Goal: Check status: Check status

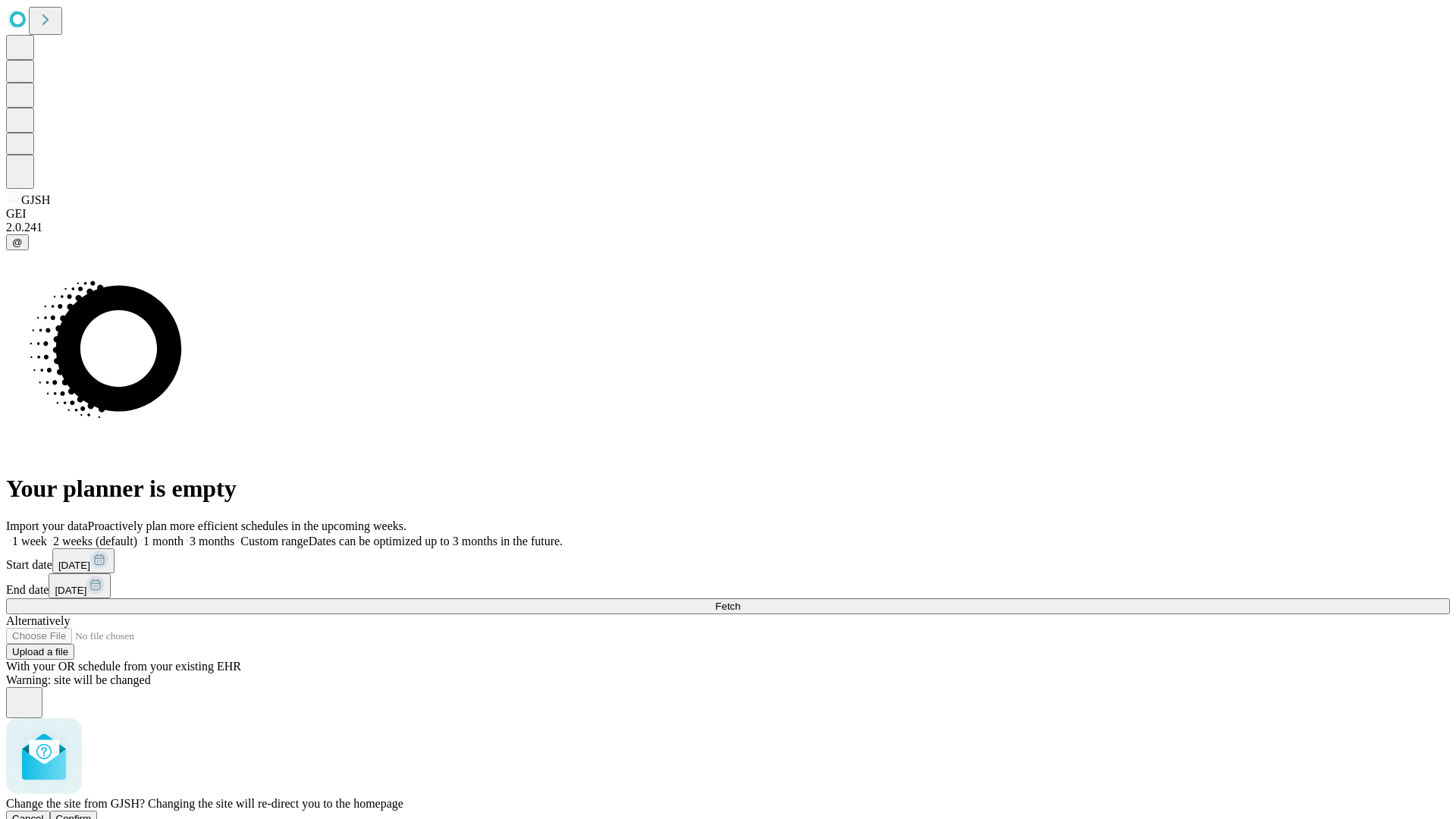
click at [92, 813] on span "Confirm" at bounding box center [74, 818] width 36 height 11
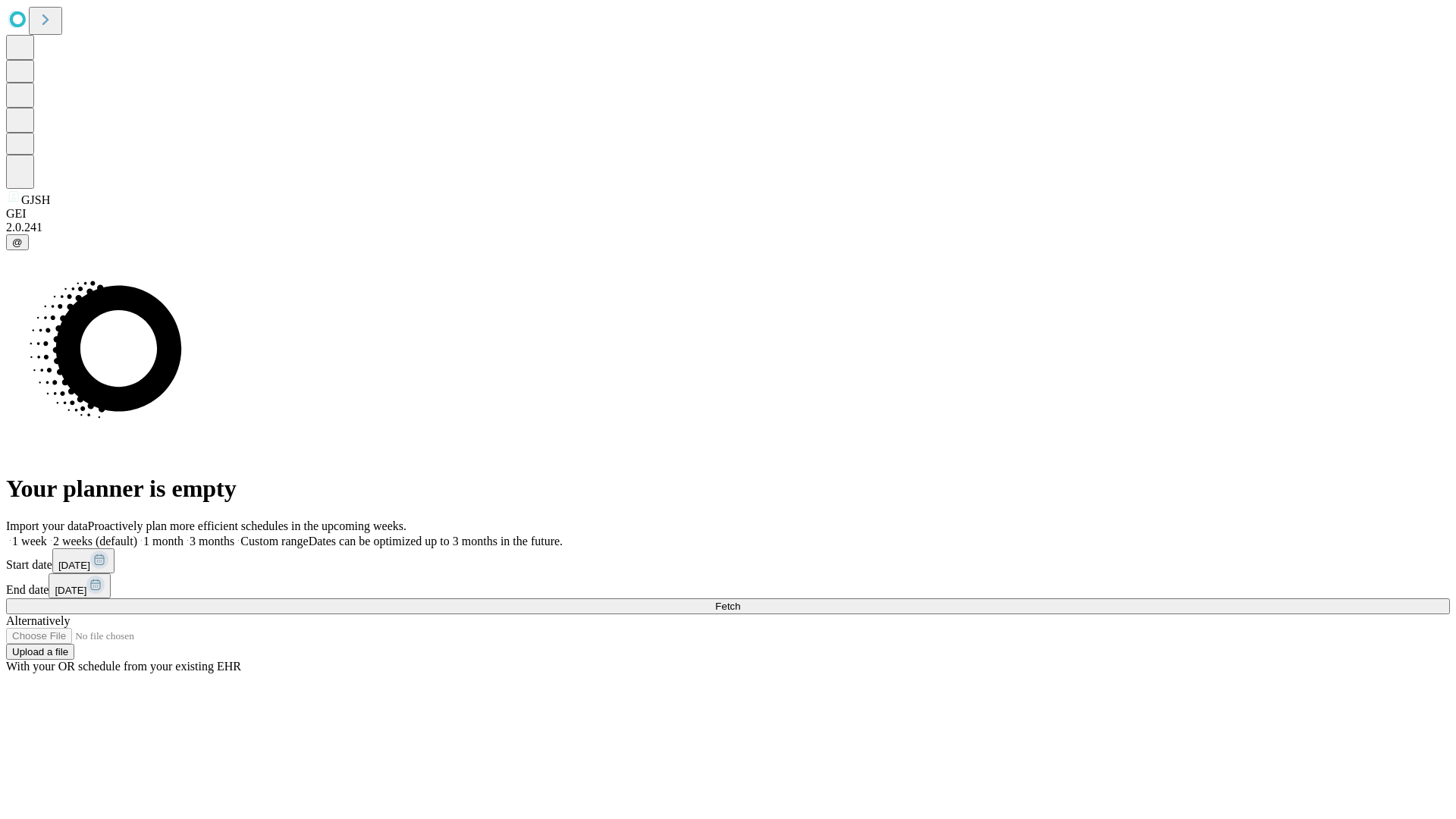
click at [47, 535] on label "1 week" at bounding box center [26, 541] width 41 height 13
click at [741, 601] on span "Fetch" at bounding box center [728, 606] width 25 height 11
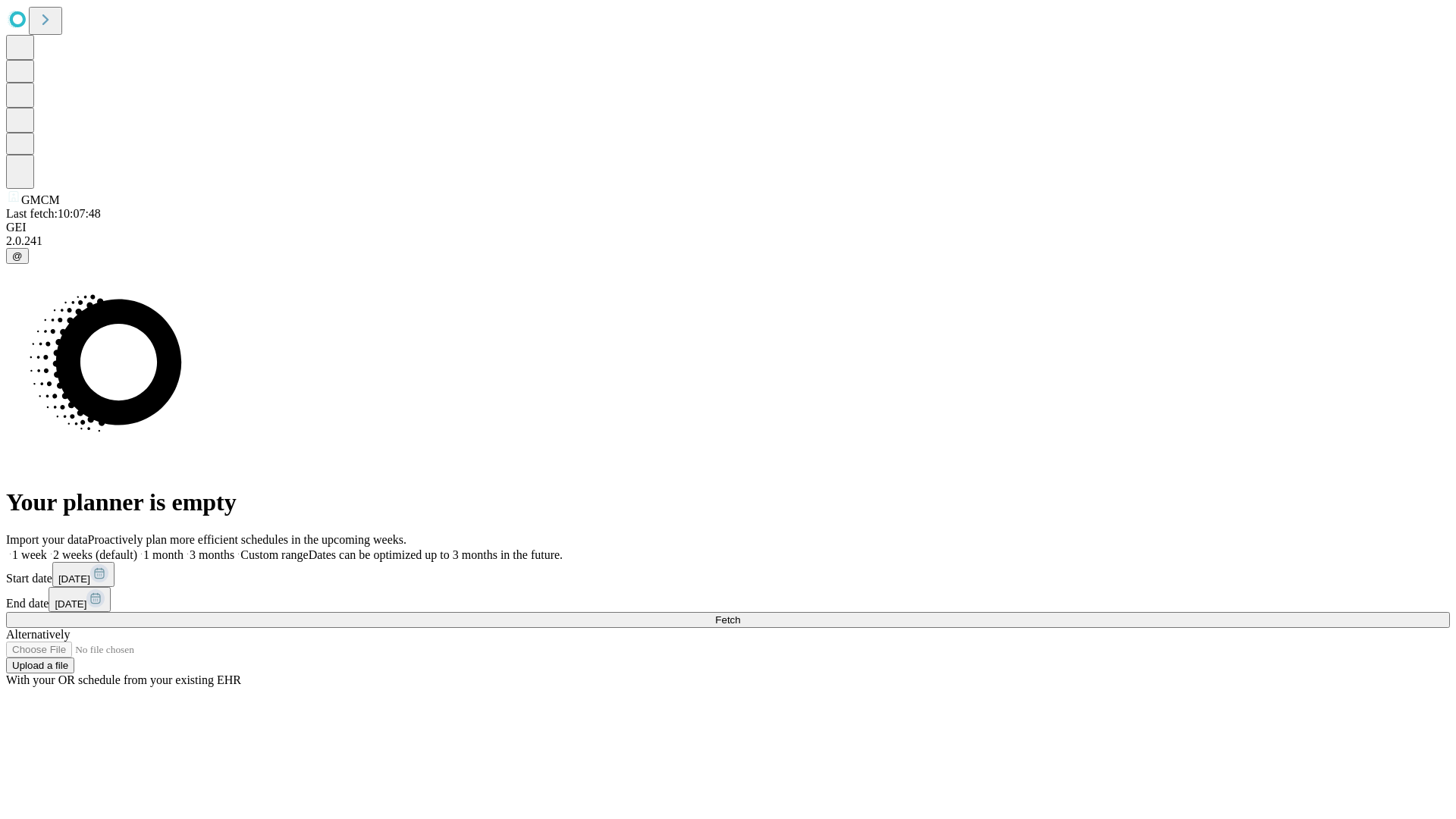
click at [47, 549] on label "1 week" at bounding box center [26, 555] width 41 height 13
click at [741, 615] on span "Fetch" at bounding box center [728, 620] width 25 height 11
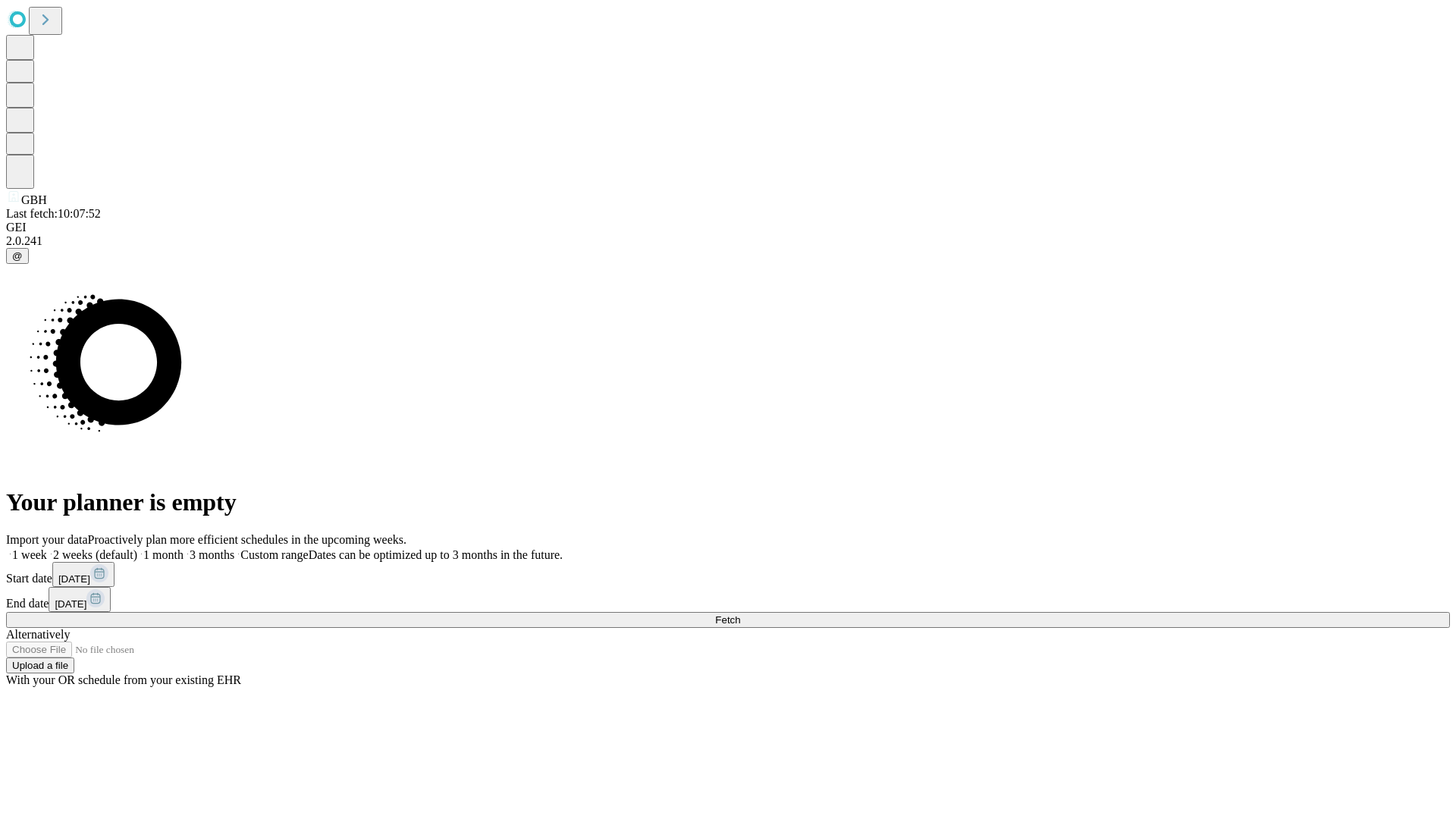
click at [47, 549] on label "1 week" at bounding box center [26, 555] width 41 height 13
click at [741, 615] on span "Fetch" at bounding box center [728, 620] width 25 height 11
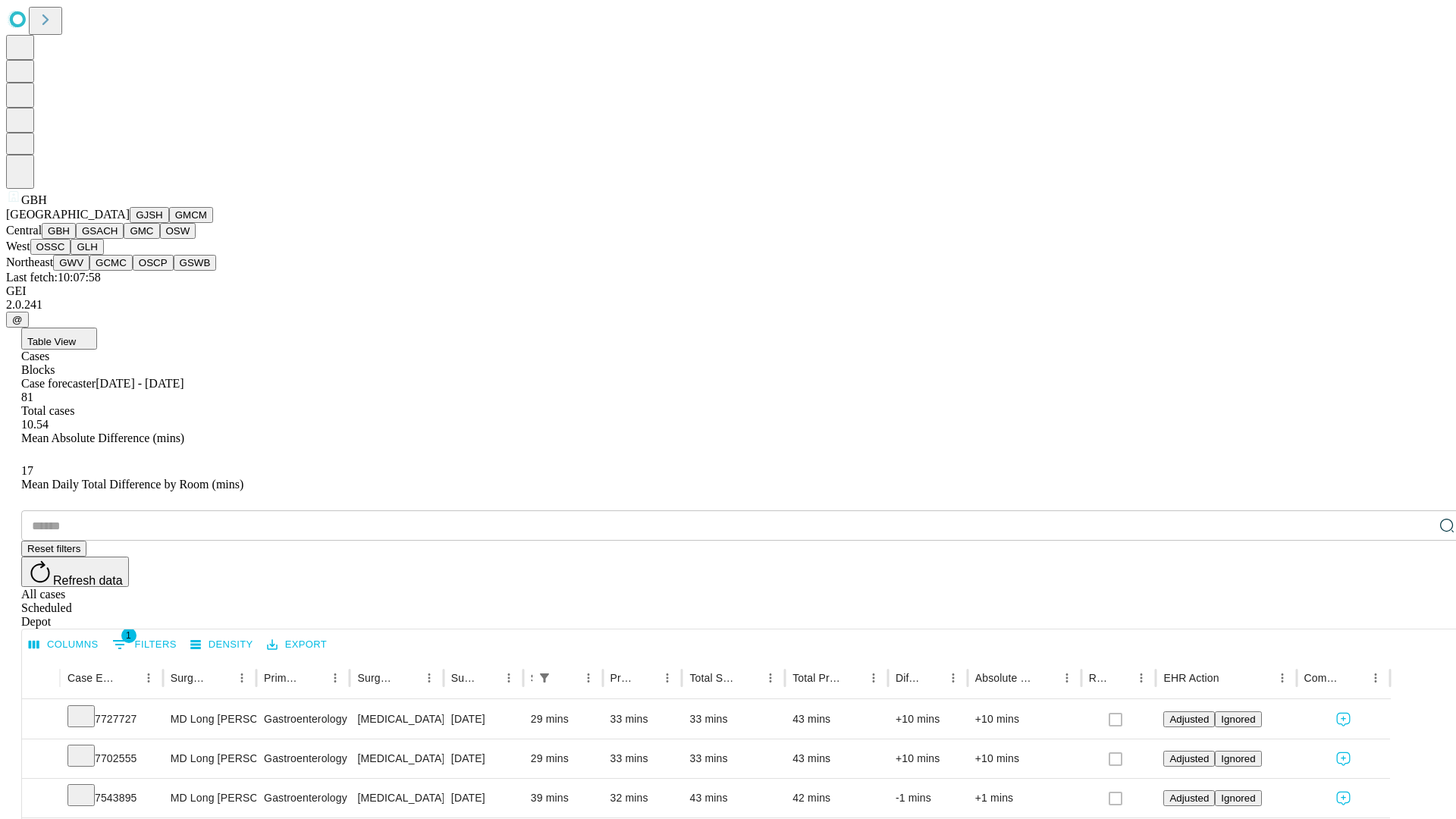
click at [117, 239] on button "GSACH" at bounding box center [99, 230] width 48 height 16
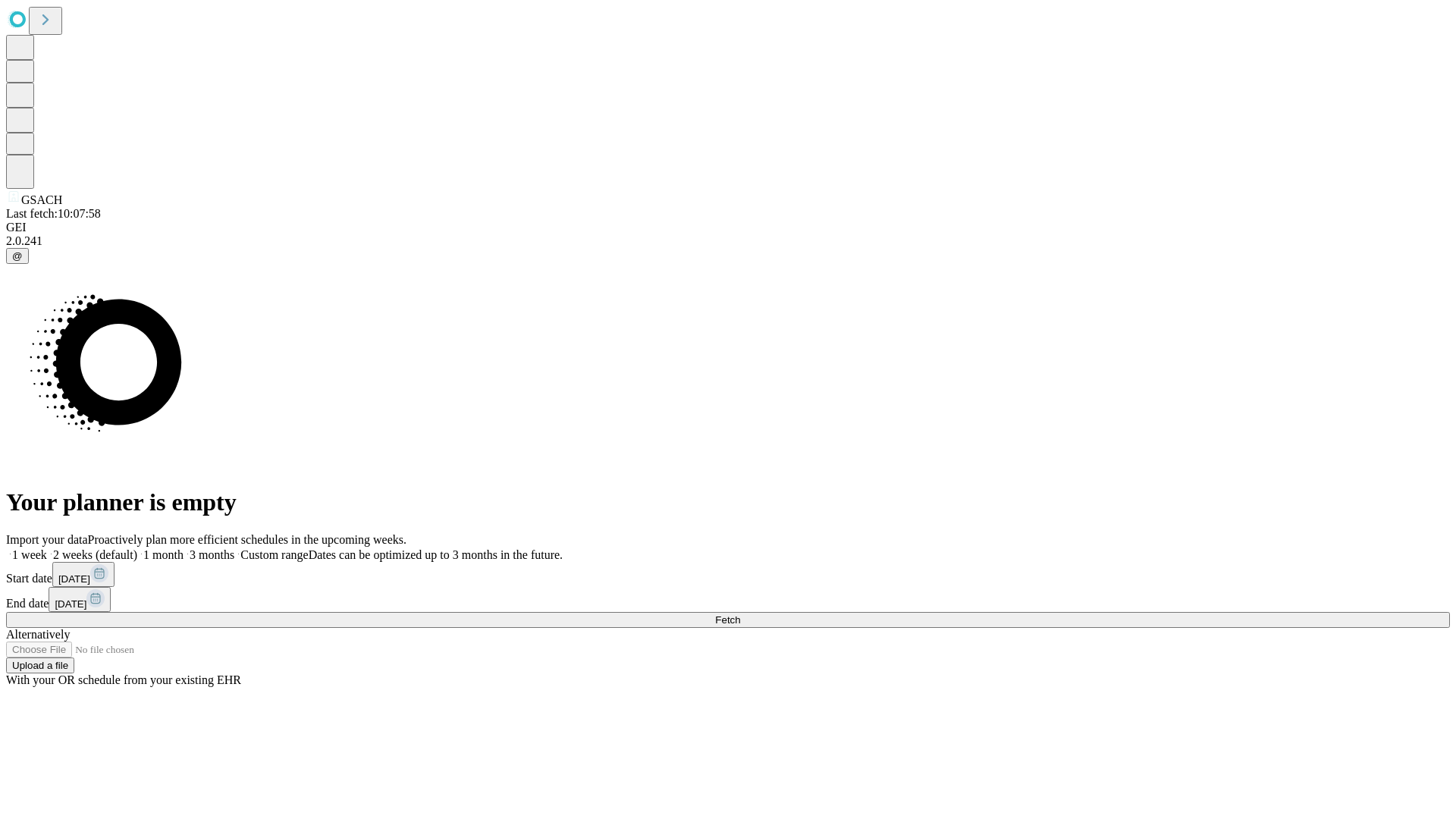
click at [47, 549] on label "1 week" at bounding box center [26, 555] width 41 height 13
click at [741, 615] on span "Fetch" at bounding box center [728, 620] width 25 height 11
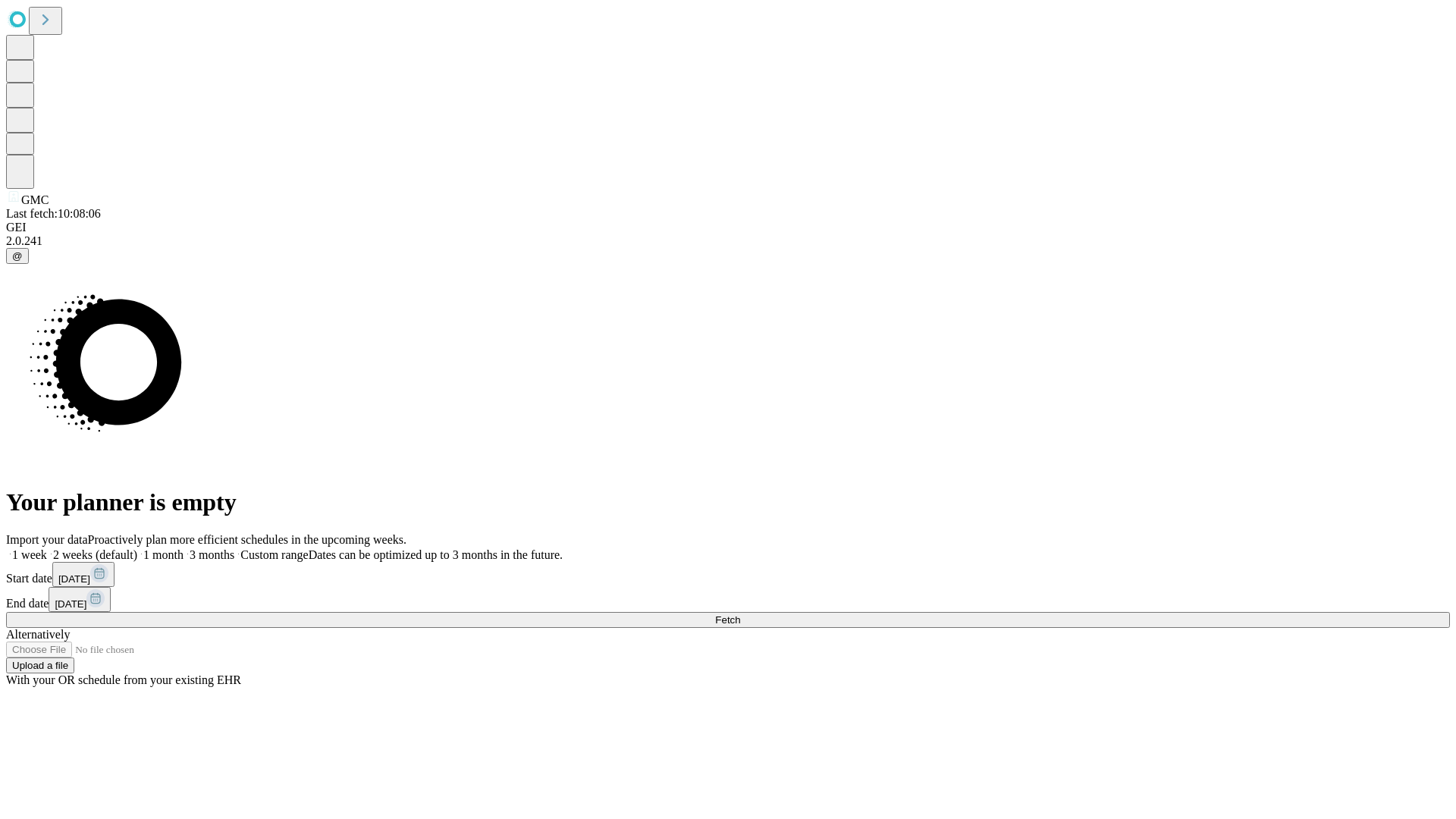
click at [47, 549] on label "1 week" at bounding box center [26, 555] width 41 height 13
click at [741, 615] on span "Fetch" at bounding box center [728, 620] width 25 height 11
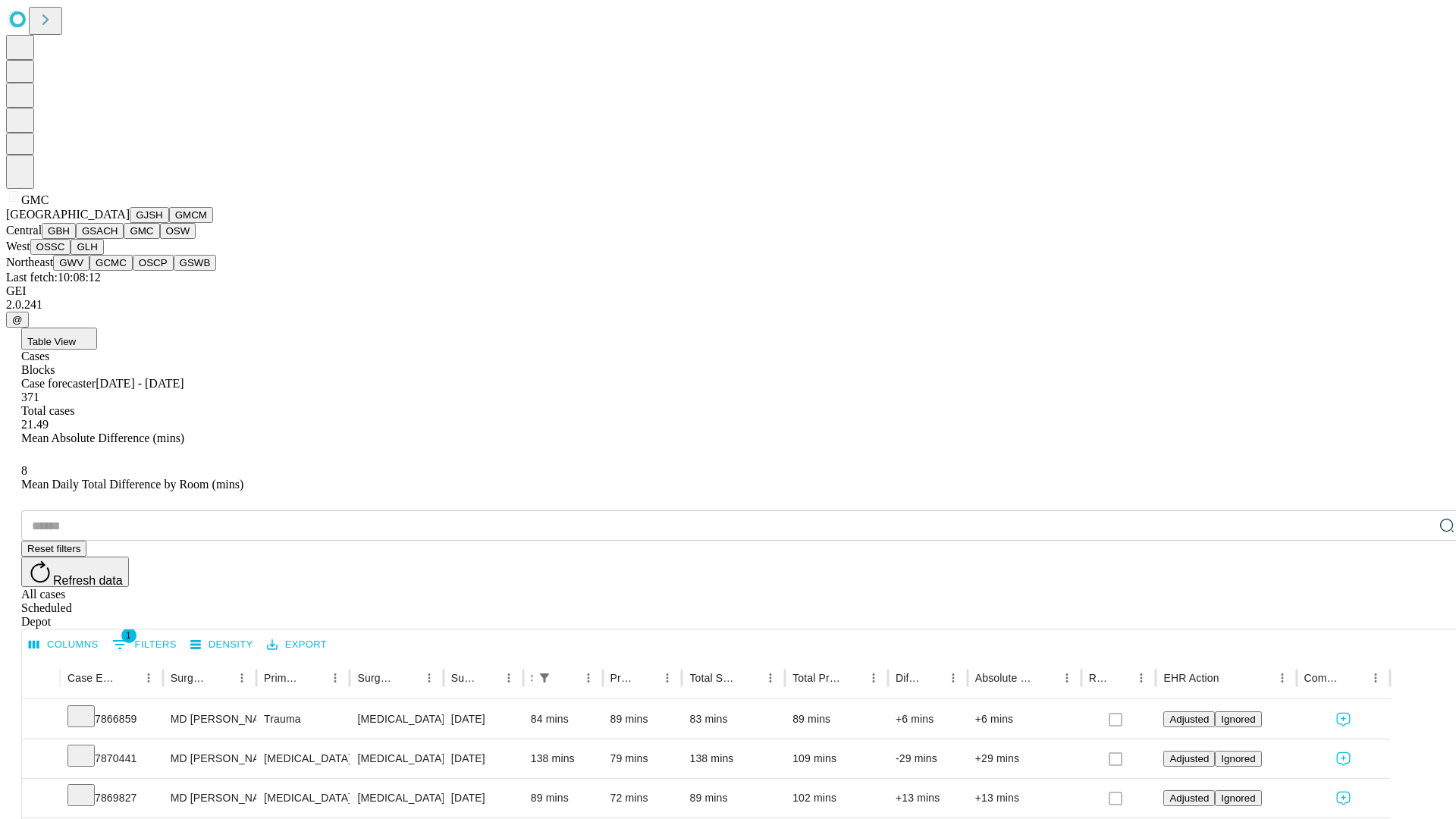
click at [160, 239] on button "OSW" at bounding box center [178, 230] width 37 height 16
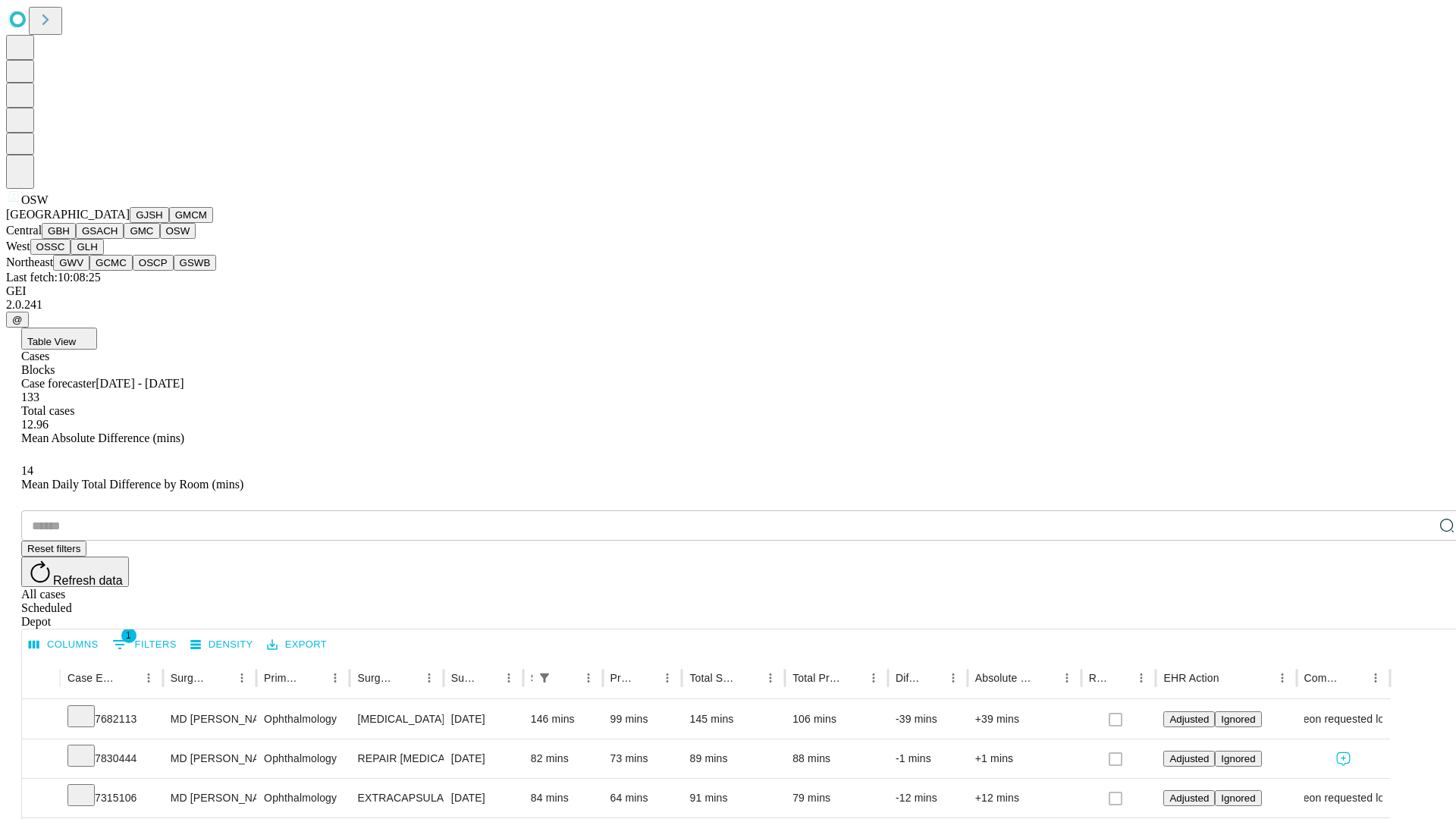
click at [71, 255] on button "OSSC" at bounding box center [50, 247] width 41 height 16
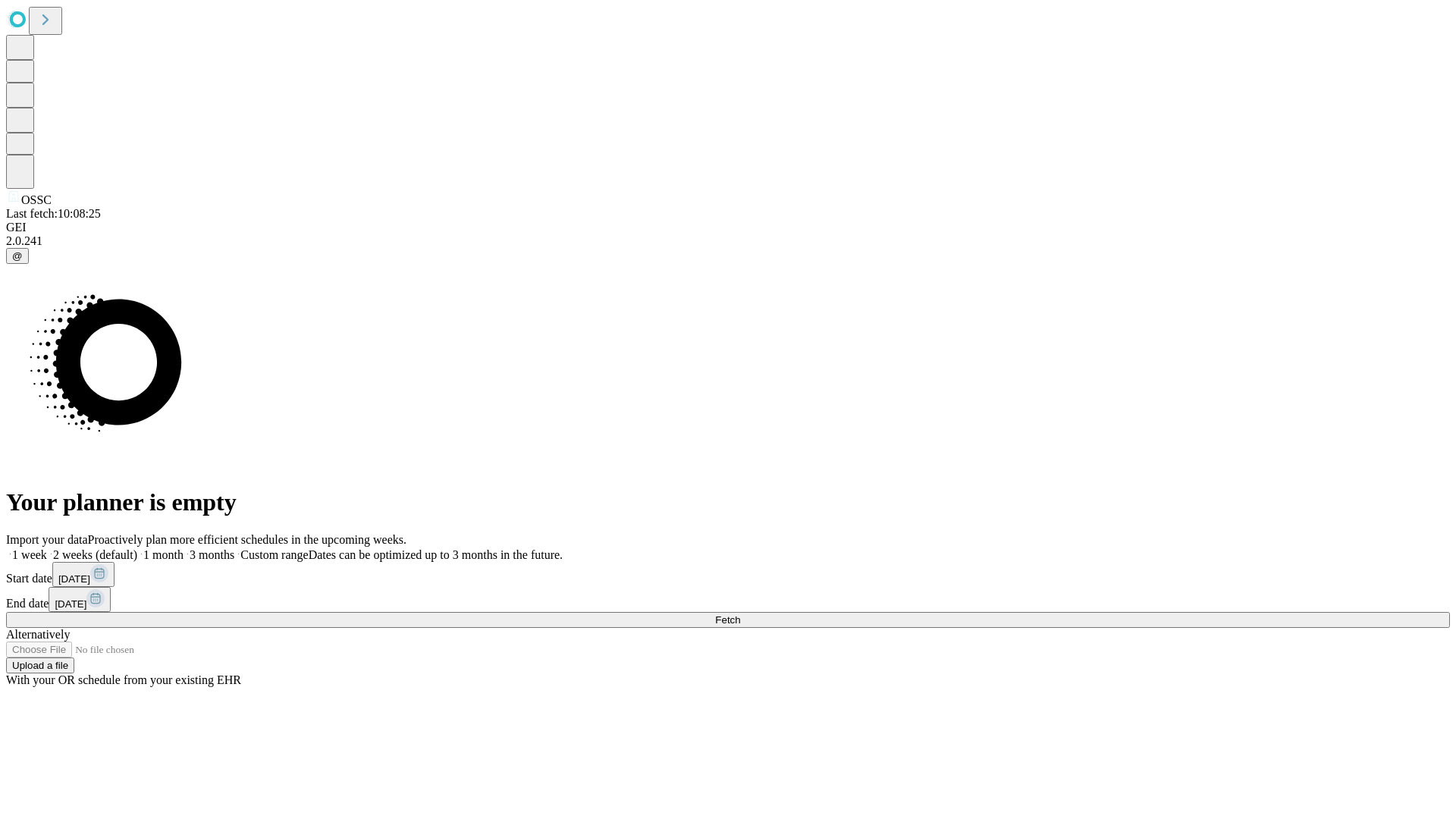
click at [47, 549] on label "1 week" at bounding box center [26, 555] width 41 height 13
click at [741, 615] on span "Fetch" at bounding box center [728, 620] width 25 height 11
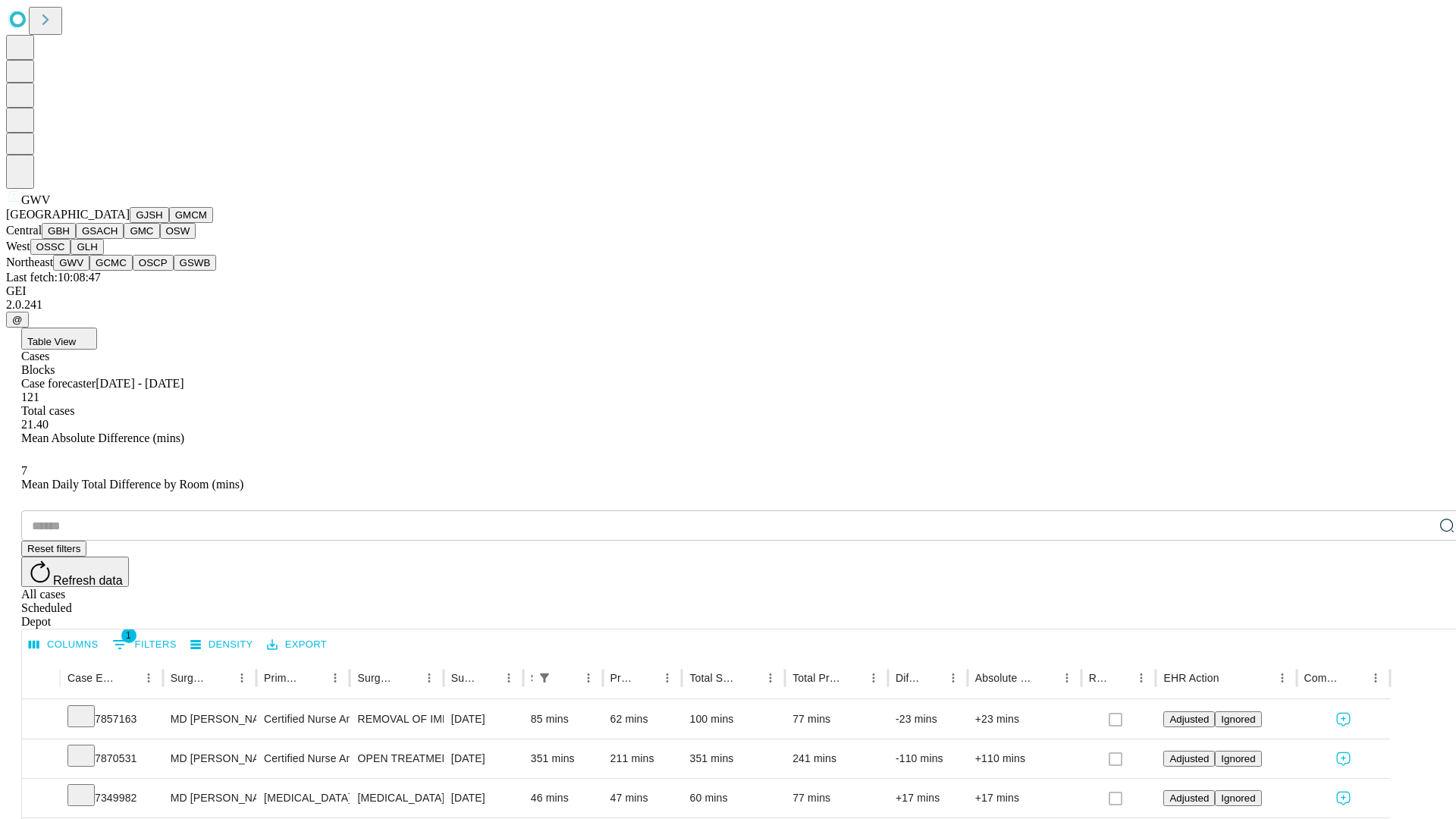
click at [117, 270] on button "GCMC" at bounding box center [111, 263] width 43 height 16
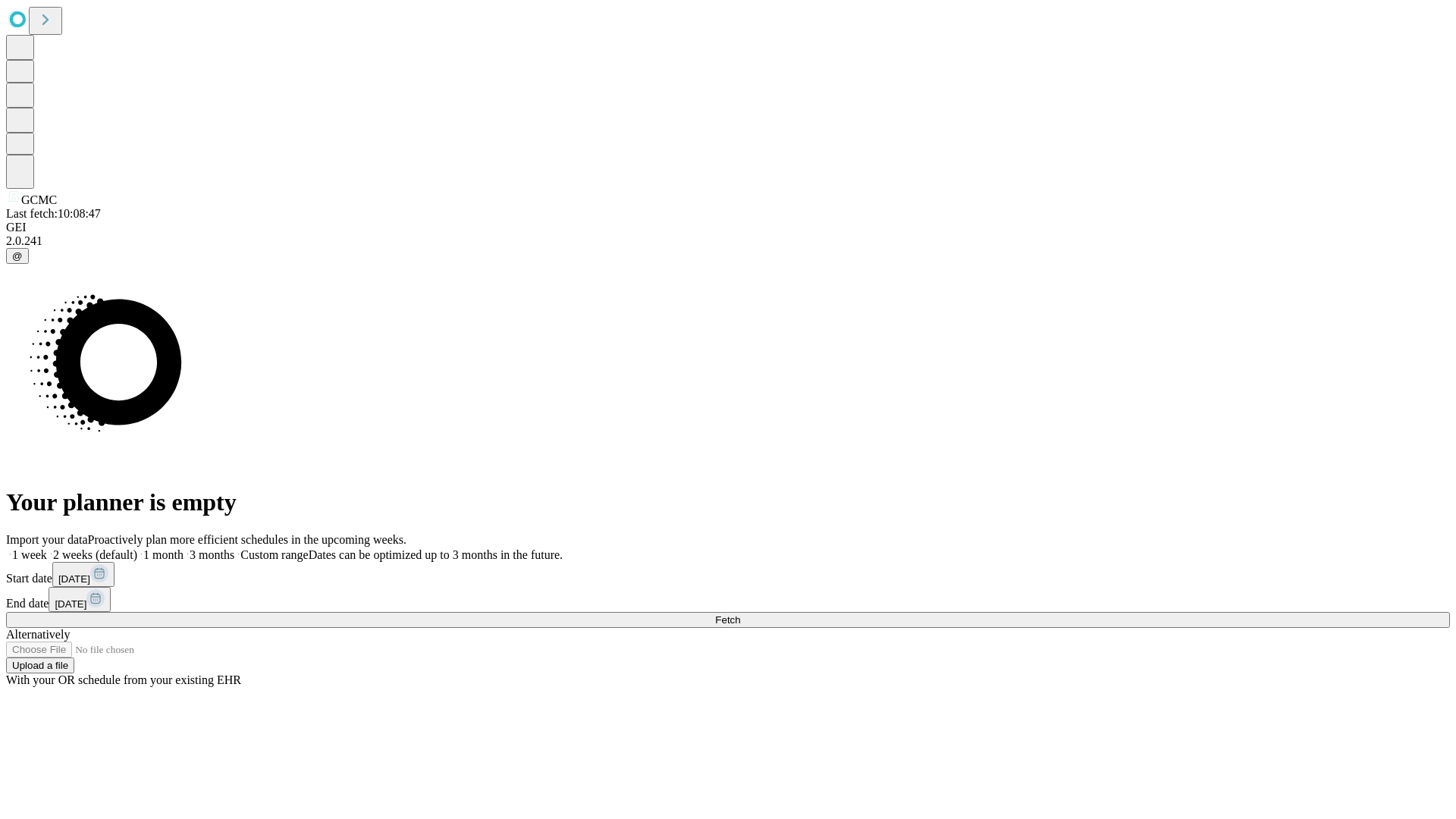
click at [47, 549] on label "1 week" at bounding box center [26, 555] width 41 height 13
click at [741, 615] on span "Fetch" at bounding box center [728, 620] width 25 height 11
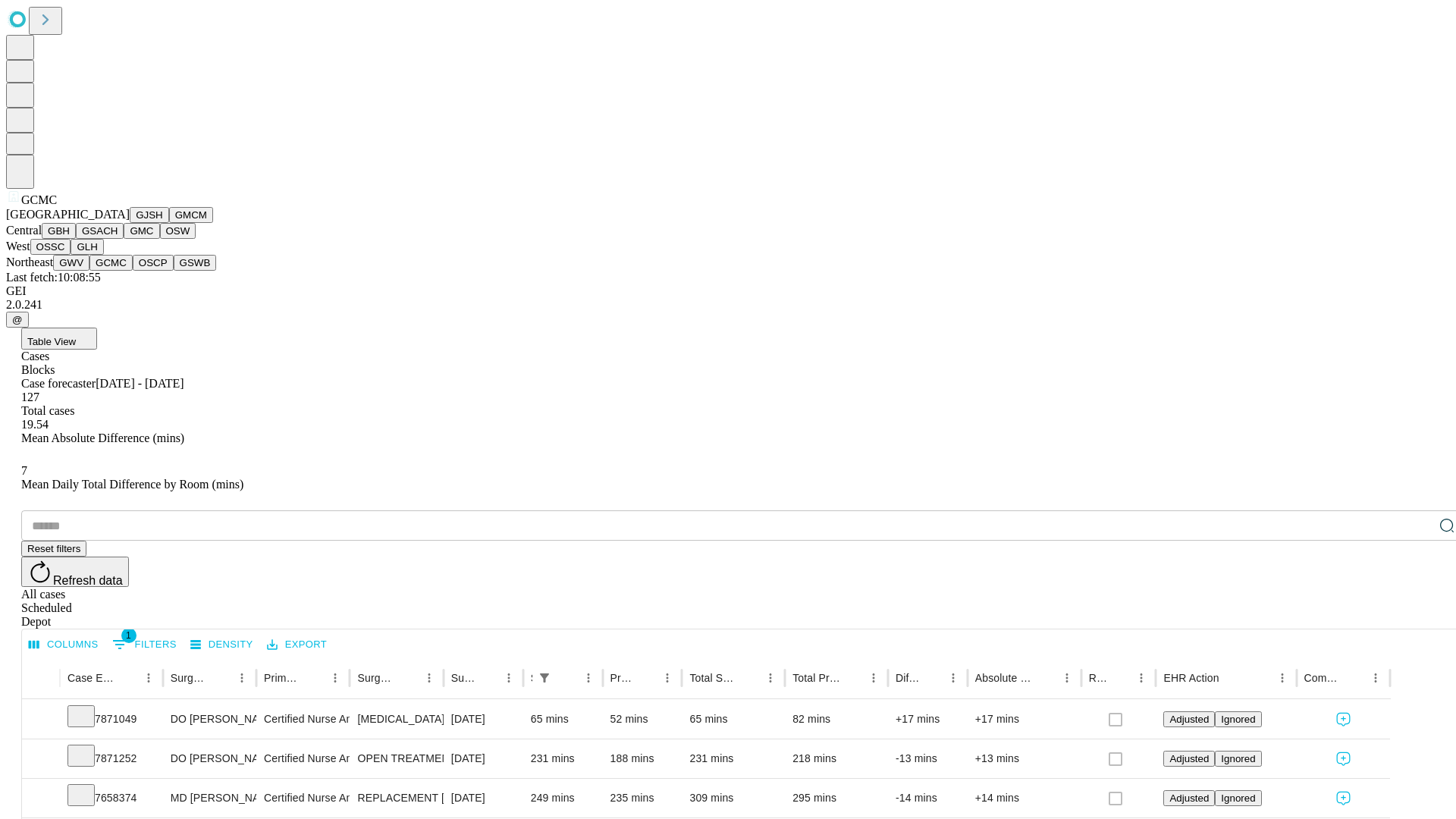
click at [133, 270] on button "OSCP" at bounding box center [153, 263] width 41 height 16
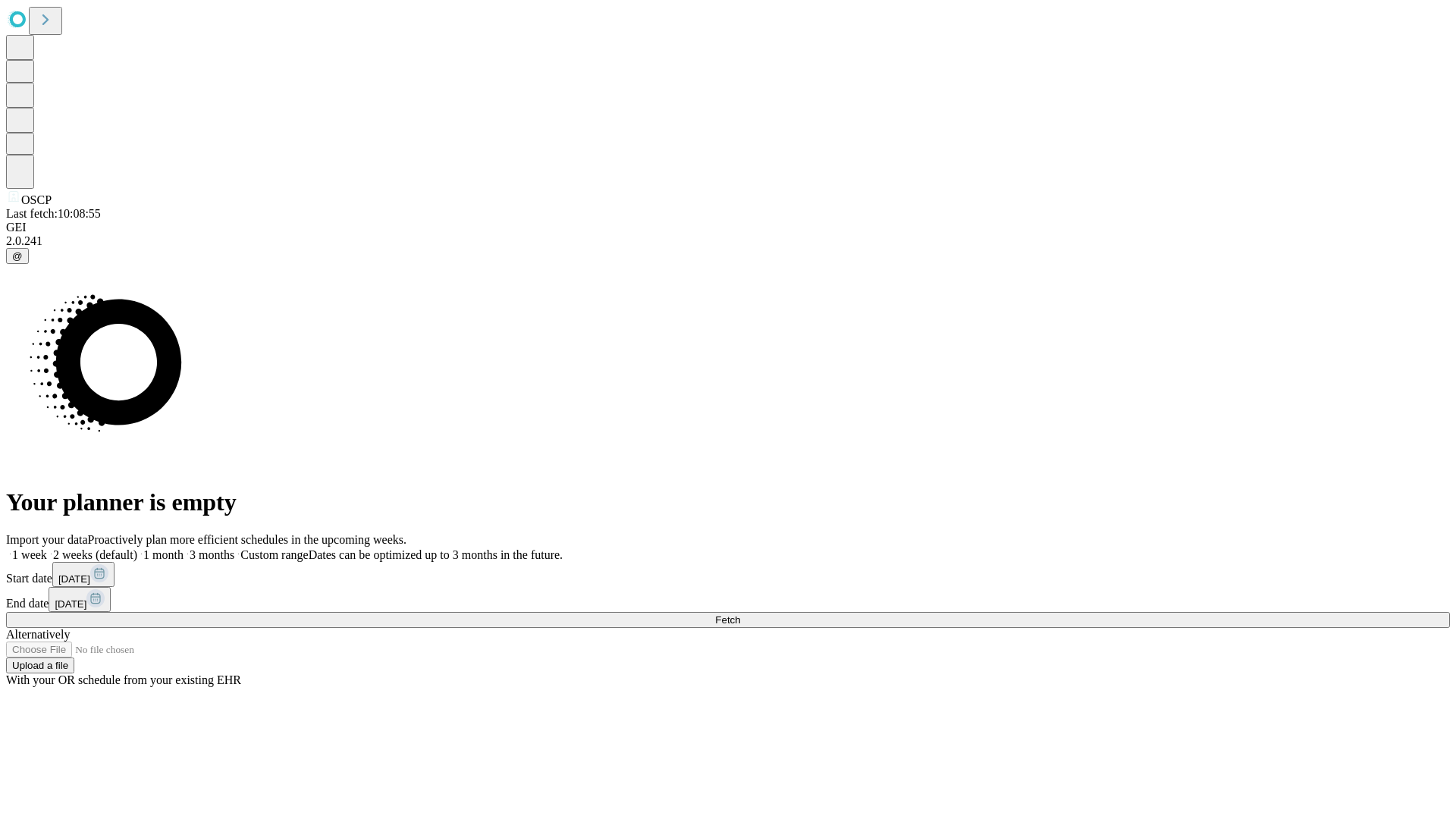
click at [47, 549] on label "1 week" at bounding box center [26, 555] width 41 height 13
click at [741, 615] on span "Fetch" at bounding box center [728, 620] width 25 height 11
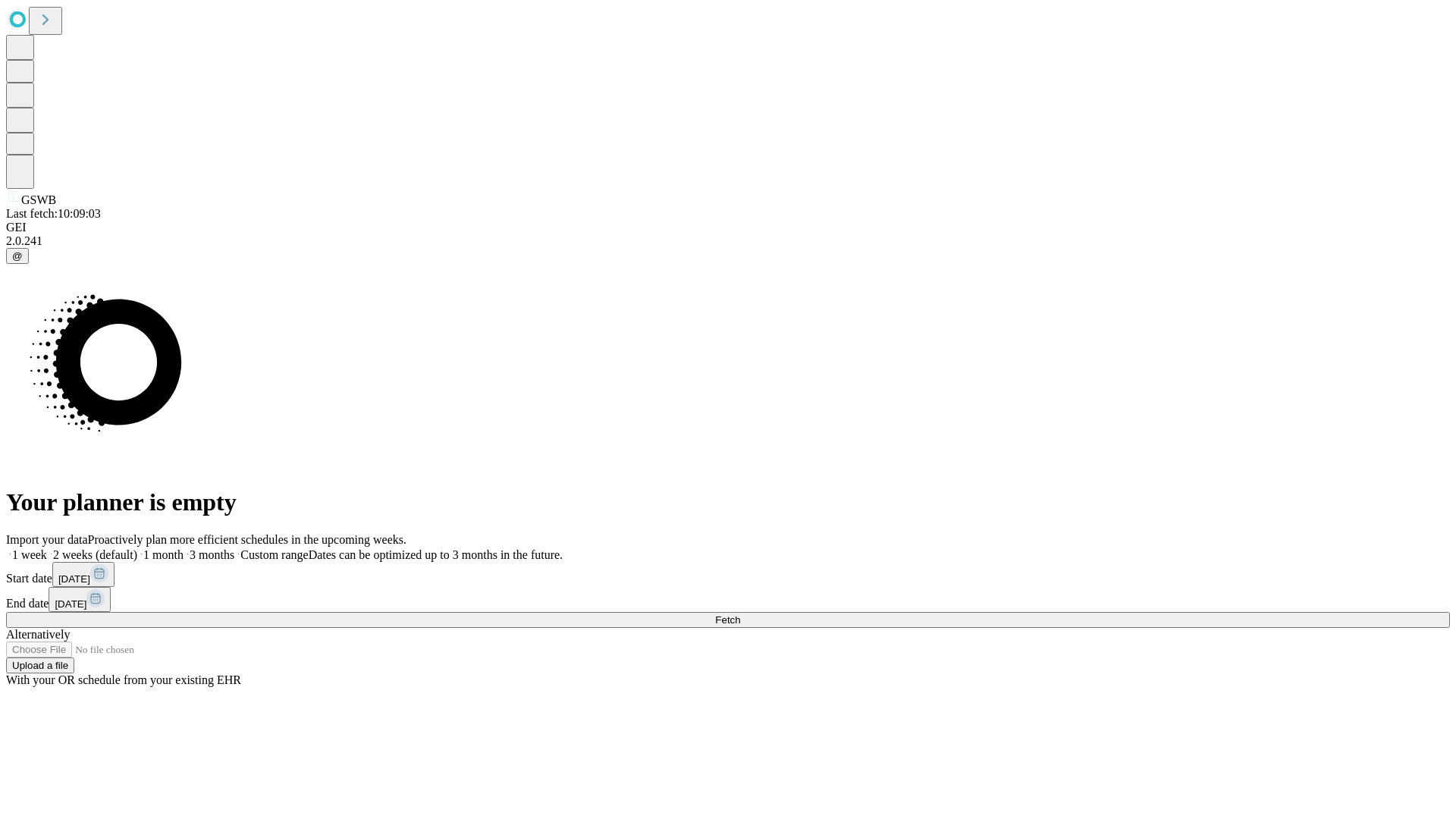
click at [47, 549] on label "1 week" at bounding box center [26, 555] width 41 height 13
click at [741, 615] on span "Fetch" at bounding box center [728, 620] width 25 height 11
